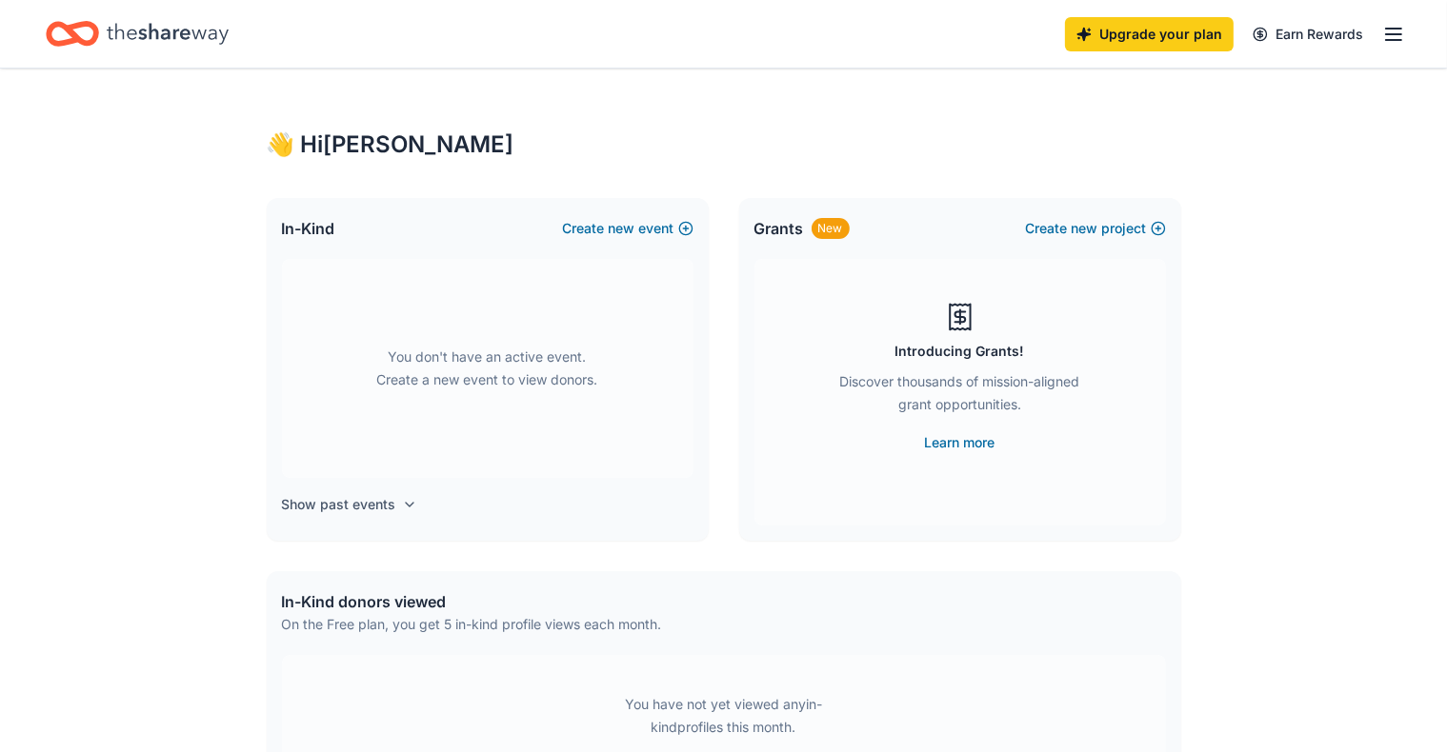
click at [384, 503] on h4 "Show past events" at bounding box center [339, 504] width 114 height 23
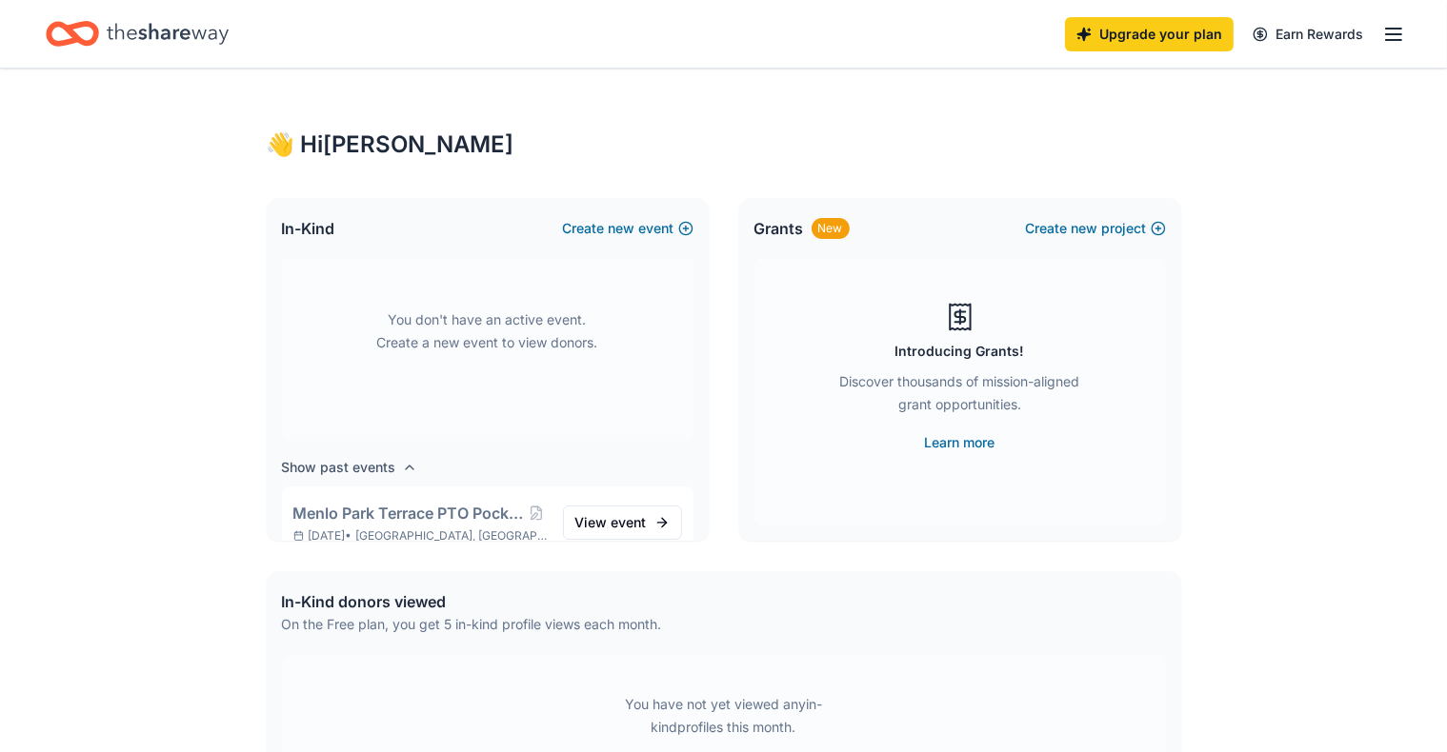
scroll to position [70, 0]
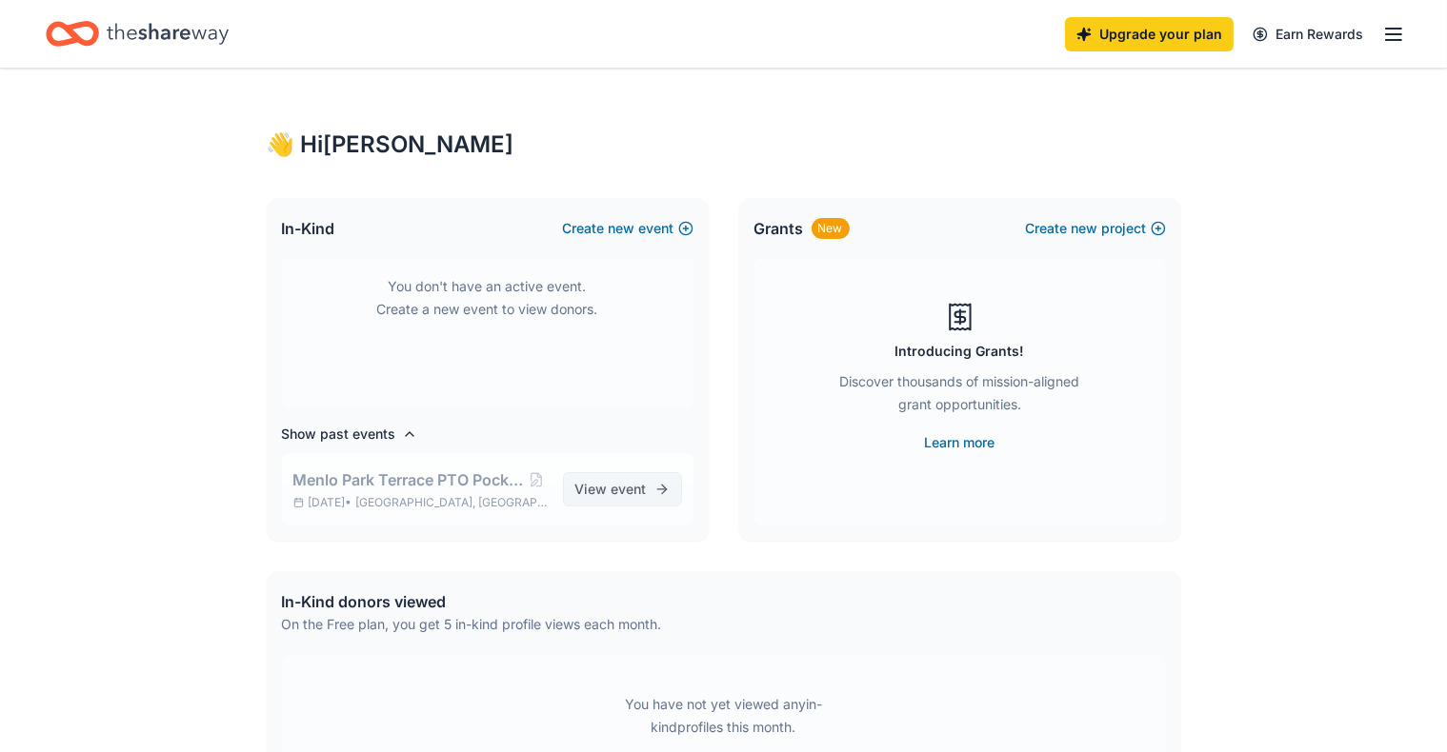
click at [586, 484] on span "View event" at bounding box center [610, 489] width 71 height 23
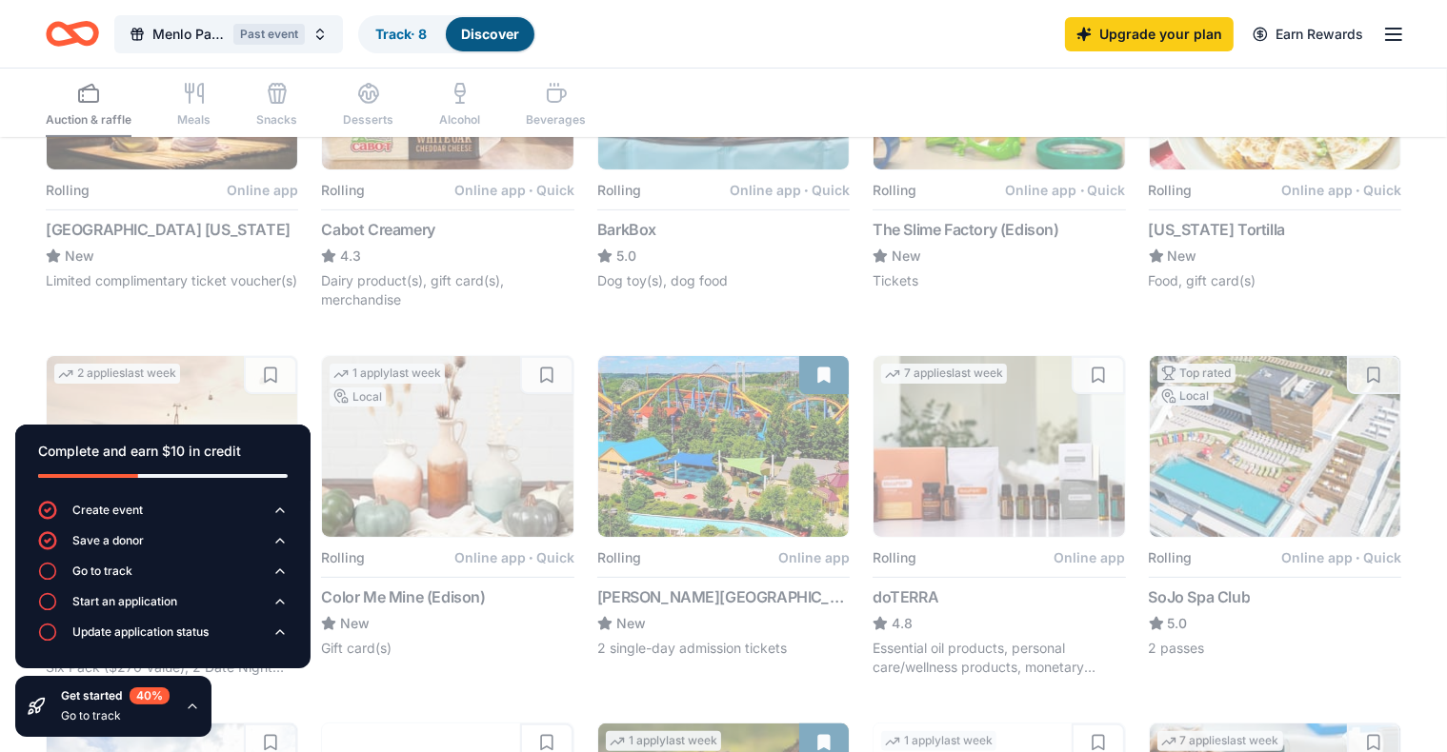
scroll to position [279, 0]
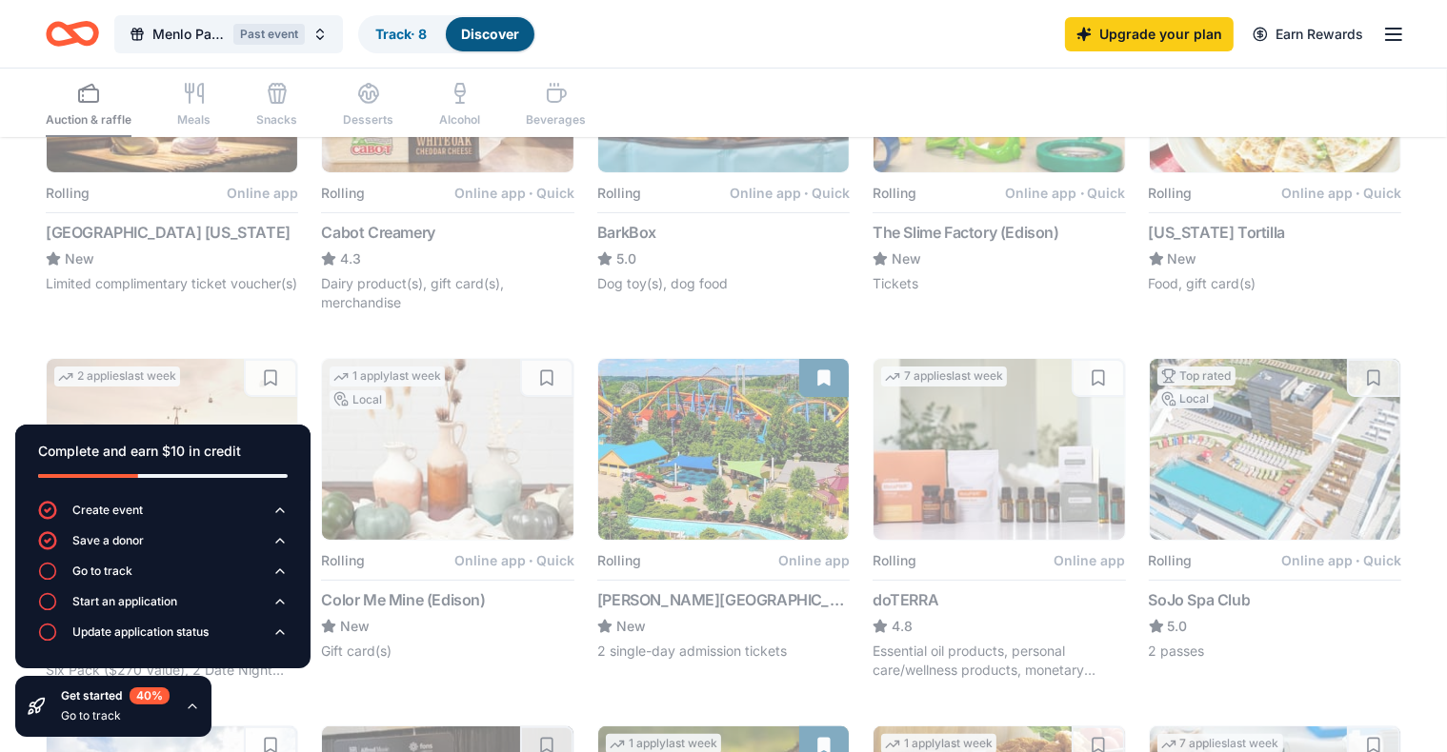
click at [707, 462] on button "Rolling Online app [PERSON_NAME][GEOGRAPHIC_DATA] & [GEOGRAPHIC_DATA] New 2 sin…" at bounding box center [723, 509] width 252 height 303
click at [195, 21] on button "Menlo Park Terrace PTO Pocketbook Bingo Tricky Tray Past event" at bounding box center [228, 34] width 229 height 38
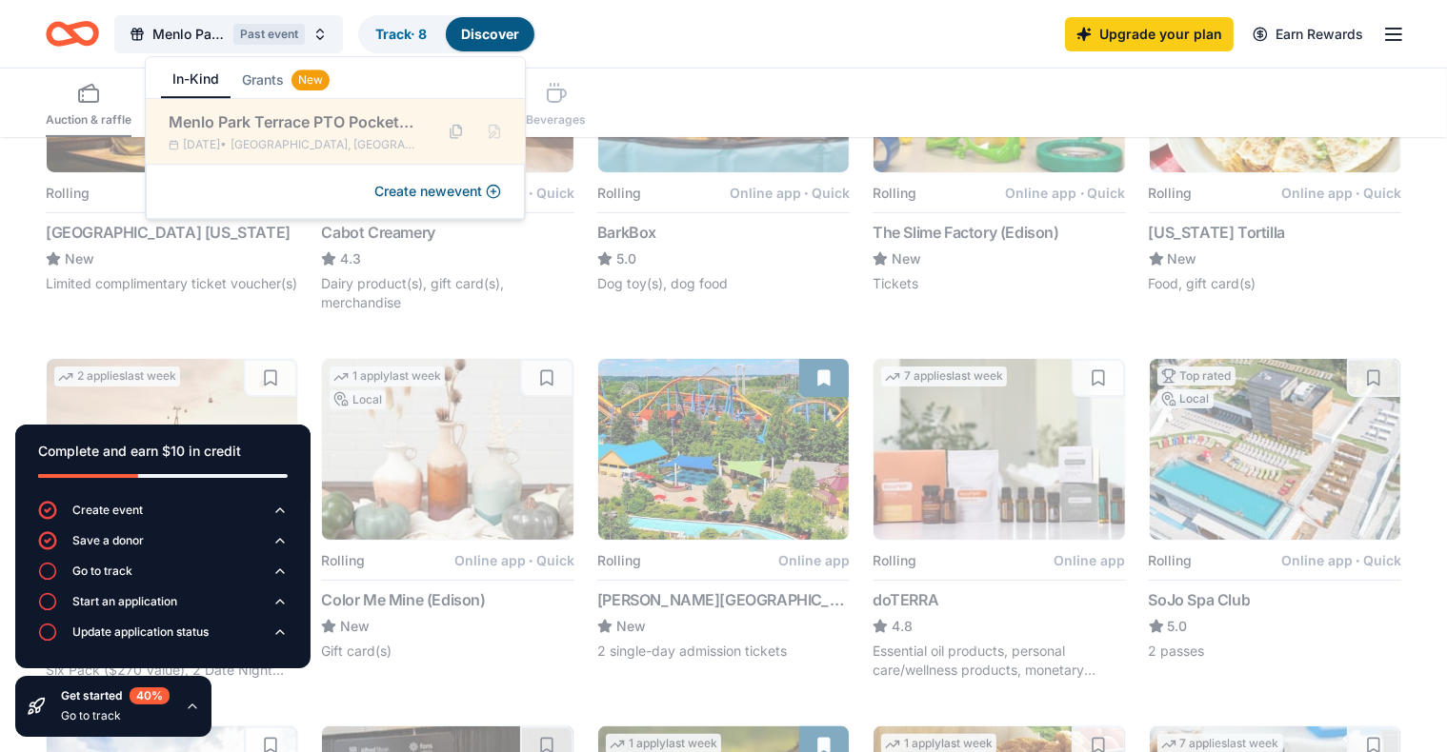
click at [226, 131] on div "Menlo Park Terrace PTO Pocketbook Bingo Tricky Tray" at bounding box center [294, 121] width 250 height 23
